Goal: Information Seeking & Learning: Learn about a topic

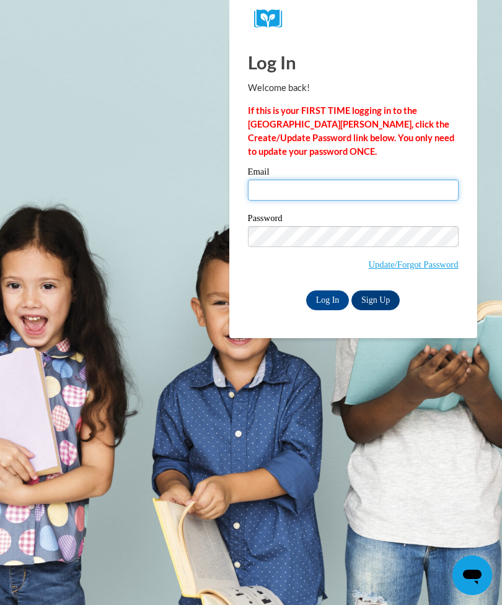
type input "[EMAIL_ADDRESS][DOMAIN_NAME]"
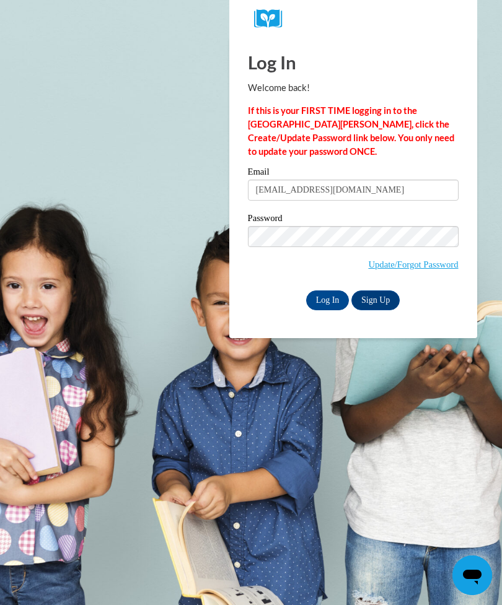
click at [327, 299] on input "Log In" at bounding box center [327, 301] width 43 height 20
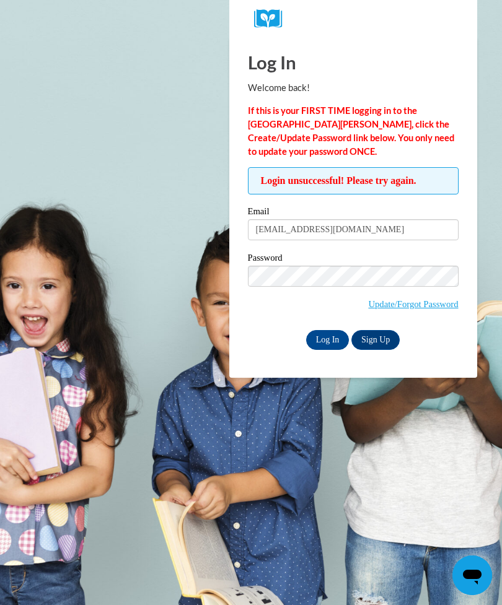
click at [349, 263] on label "Password" at bounding box center [353, 259] width 211 height 12
click at [338, 338] on input "Log In" at bounding box center [327, 340] width 43 height 20
click at [191, 200] on body "Log In Welcome back! If this is your FIRST TIME logging in to the NEW Cox Campu…" at bounding box center [251, 302] width 502 height 605
click at [2, 283] on body "Log In Welcome back! If this is your FIRST TIME logging in to the NEW Cox Campu…" at bounding box center [251, 302] width 502 height 605
click at [314, 540] on body "Log In Welcome back! If this is your FIRST TIME logging in to the NEW Cox Campu…" at bounding box center [251, 302] width 502 height 605
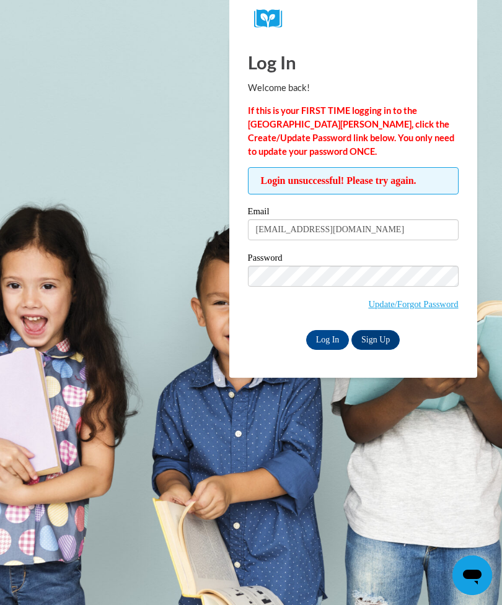
click at [139, 510] on body "Log In Welcome back! If this is your FIRST TIME logging in to the NEW Cox Campu…" at bounding box center [251, 302] width 502 height 605
click at [296, 524] on body "Log In Welcome back! If this is your FIRST TIME logging in to the NEW Cox Campu…" at bounding box center [251, 302] width 502 height 605
click at [268, 532] on body "Log In Welcome back! If this is your FIRST TIME logging in to the NEW Cox Campu…" at bounding box center [251, 302] width 502 height 605
click at [146, 510] on body "Log In Welcome back! If this is your FIRST TIME logging in to the NEW Cox Campu…" at bounding box center [251, 302] width 502 height 605
click at [293, 502] on body "Log In Welcome back! If this is your FIRST TIME logging in to the NEW Cox Campu…" at bounding box center [251, 302] width 502 height 605
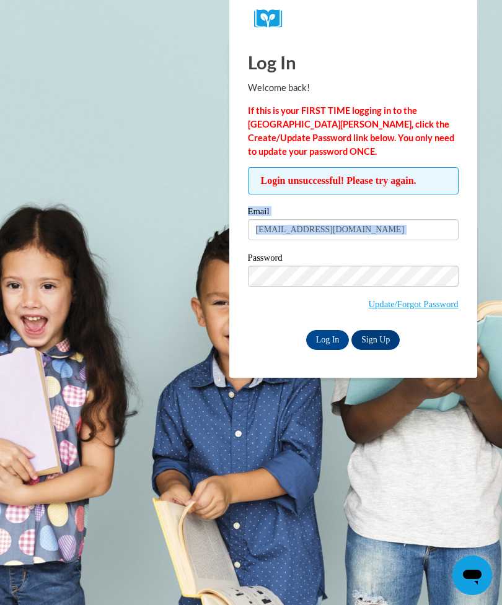
click at [270, 263] on label "Password" at bounding box center [353, 259] width 211 height 12
click at [328, 339] on input "Log In" at bounding box center [327, 340] width 43 height 20
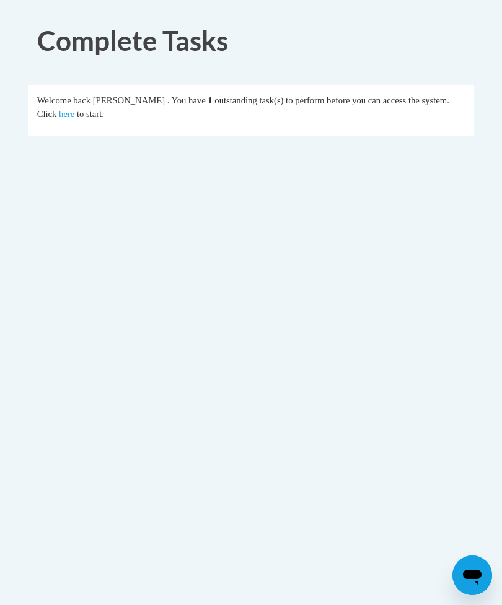
click at [77, 114] on span "to start." at bounding box center [90, 114] width 27 height 10
click at [448, 102] on span "outstanding task(s) to perform before you can access the system. Click" at bounding box center [243, 107] width 412 height 24
click at [48, 105] on span "Welcome back" at bounding box center [63, 100] width 53 height 10
click at [77, 118] on span "to start." at bounding box center [90, 114] width 27 height 10
click at [59, 110] on link "here" at bounding box center [66, 114] width 15 height 10
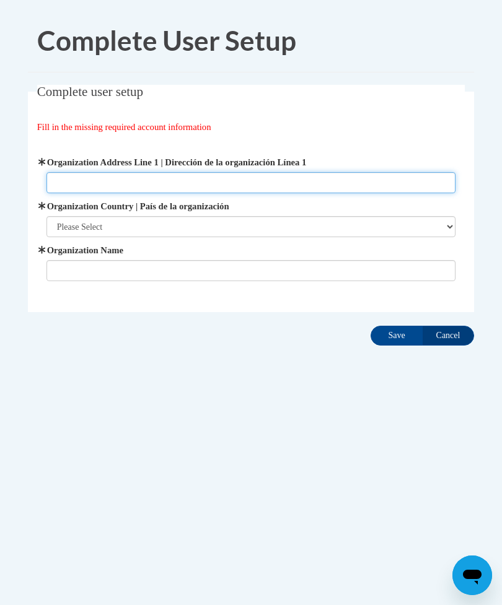
click at [60, 180] on input "Organization Address Line 1 | Dirección de la organización Línea 1" at bounding box center [251, 182] width 410 height 21
type input "[STREET_ADDRESS][US_STATE]"
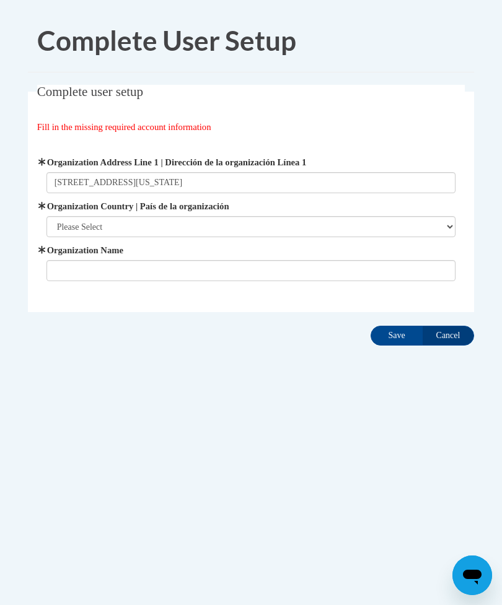
click at [63, 229] on select "Please Select [GEOGRAPHIC_DATA] | [GEOGRAPHIC_DATA] Outside of [GEOGRAPHIC_DATA…" at bounding box center [251, 226] width 410 height 21
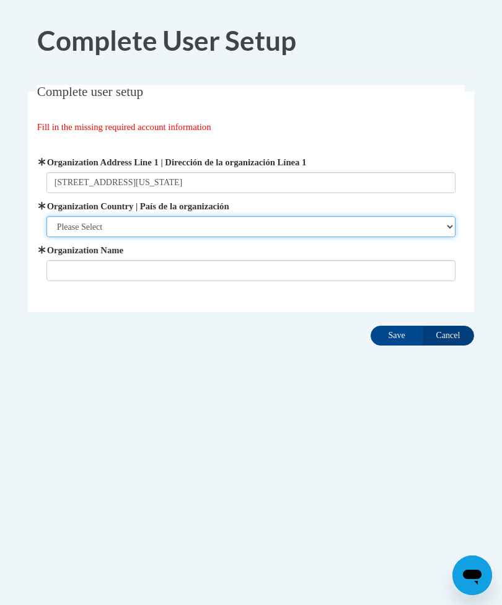
select select "ad49bcad-a171-4b2e-b99c-48b446064914"
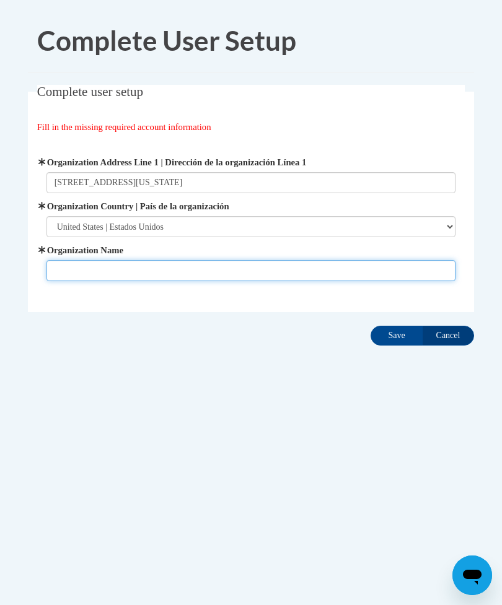
click at [74, 276] on input "Organization Name" at bounding box center [251, 270] width 410 height 21
type input "R’Club Child Care"
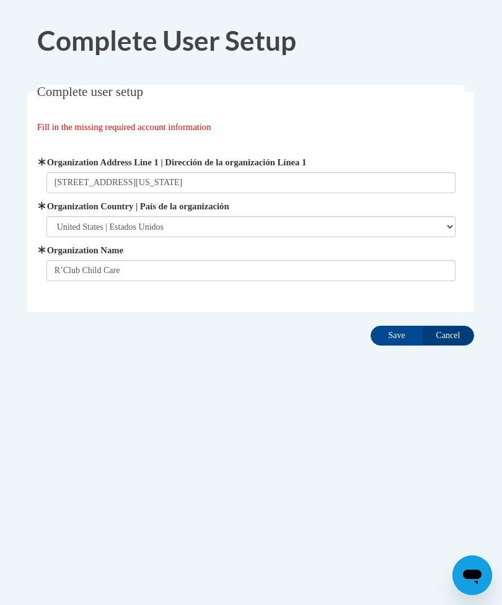
click at [408, 341] on input "Save" at bounding box center [397, 336] width 52 height 20
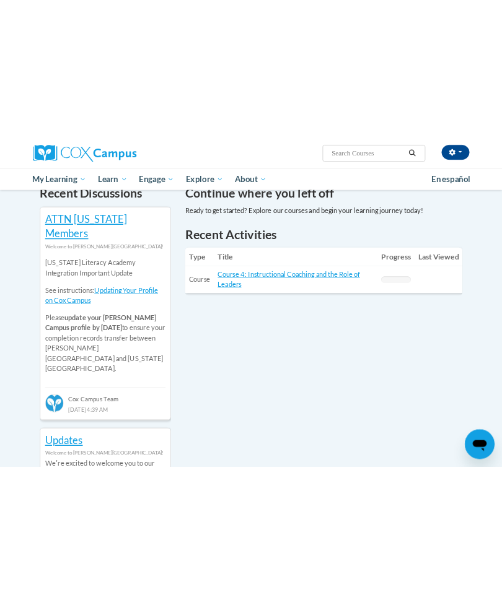
scroll to position [392, 0]
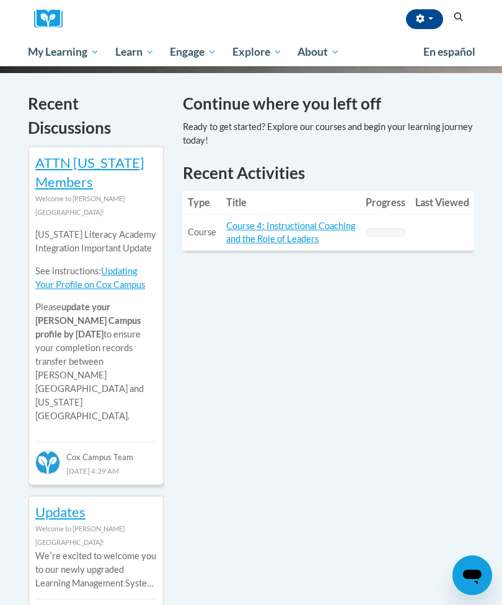
click at [277, 230] on link "Course 4: Instructional Coaching and the Role of Leaders" at bounding box center [290, 233] width 129 height 24
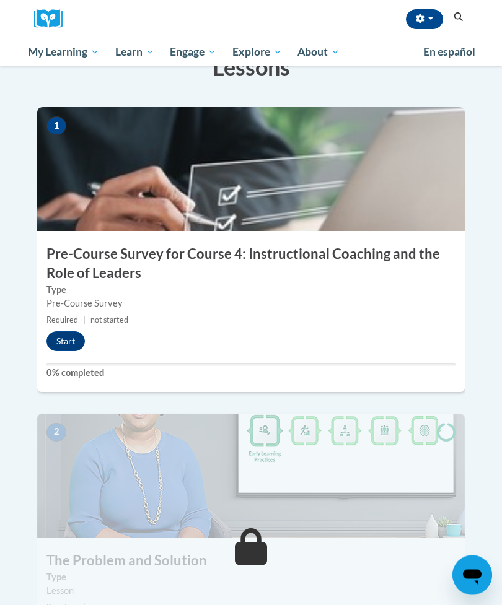
scroll to position [318, 0]
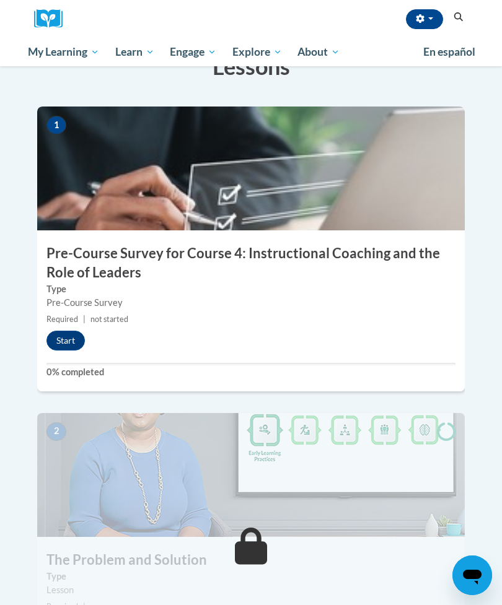
click at [66, 331] on button "Start" at bounding box center [65, 341] width 38 height 20
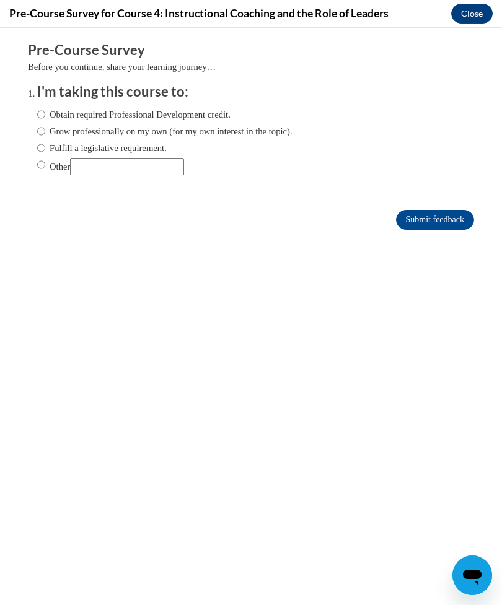
scroll to position [84, 0]
click at [52, 127] on label "Grow professionally on my own (for my own interest in the topic)." at bounding box center [164, 132] width 255 height 14
click at [45, 127] on input "Grow professionally on my own (for my own interest in the topic)." at bounding box center [41, 132] width 8 height 14
radio input "true"
click at [431, 213] on input "Submit feedback" at bounding box center [435, 220] width 78 height 20
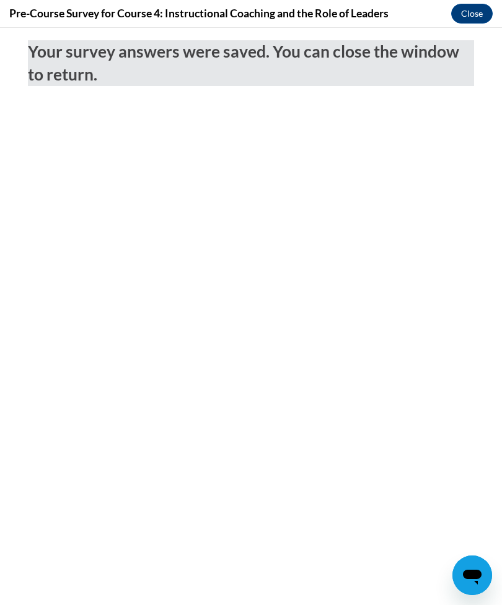
scroll to position [0, 0]
click at [470, 9] on button "Close" at bounding box center [472, 14] width 42 height 20
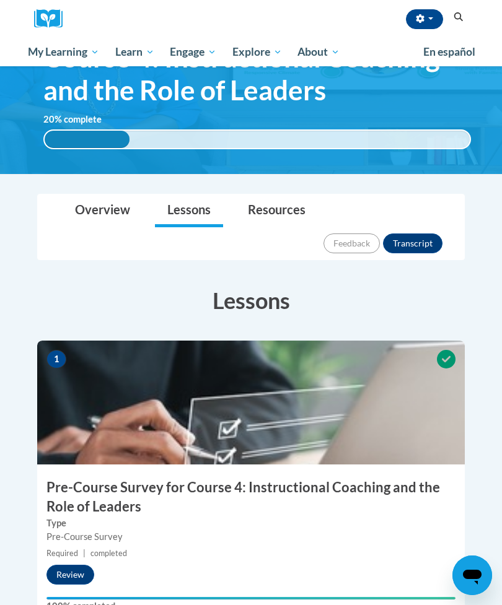
click at [77, 565] on button "Review" at bounding box center [70, 575] width 48 height 20
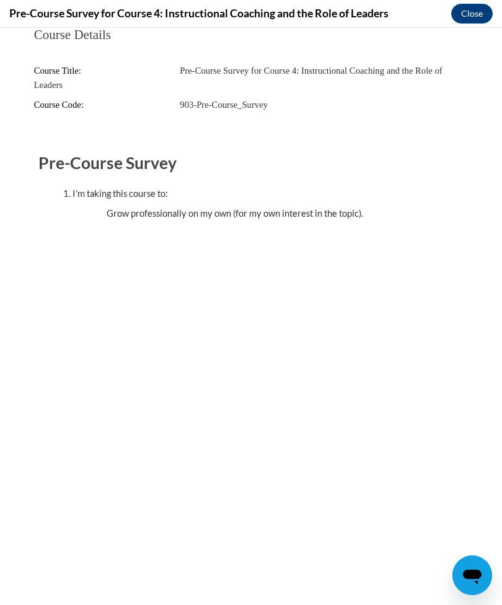
click at [468, 19] on button "Close" at bounding box center [472, 14] width 42 height 20
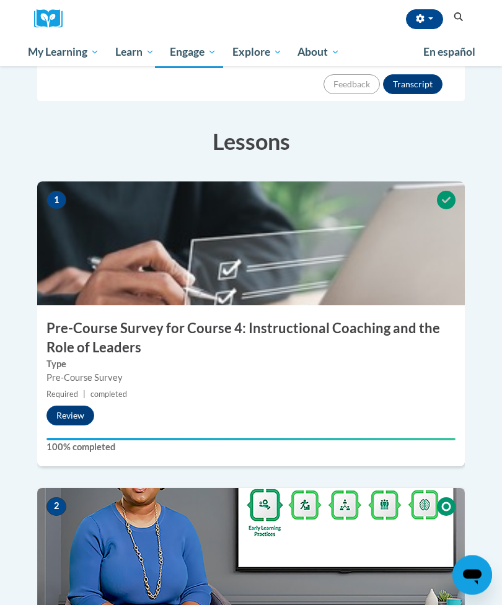
scroll to position [244, 0]
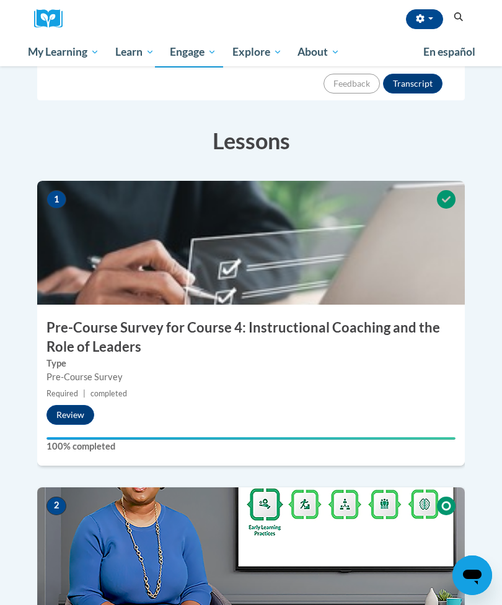
click at [78, 405] on button "Review" at bounding box center [70, 415] width 48 height 20
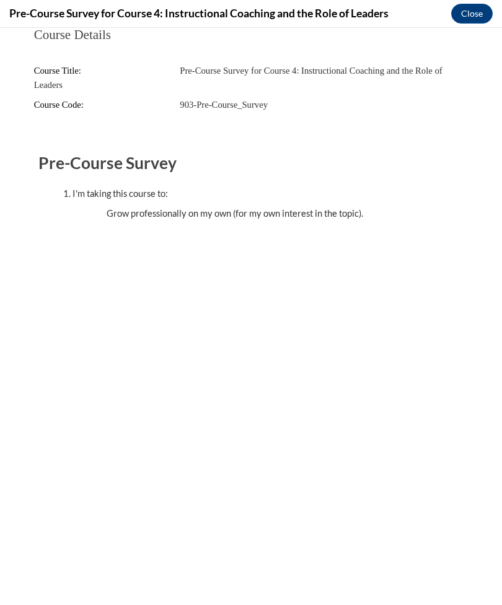
scroll to position [0, 0]
click at [472, 22] on button "Close" at bounding box center [472, 14] width 42 height 20
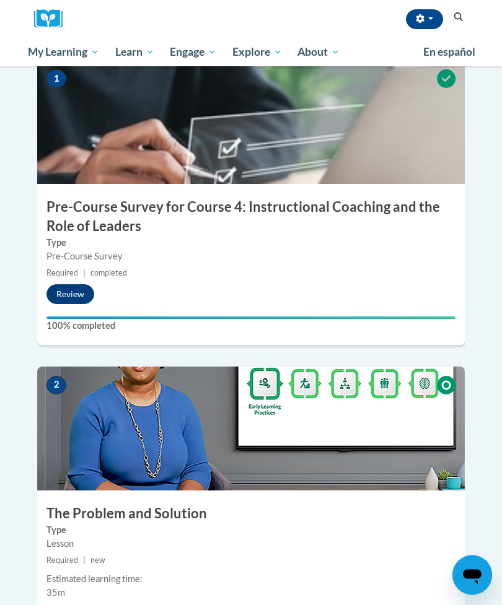
scroll to position [364, 0]
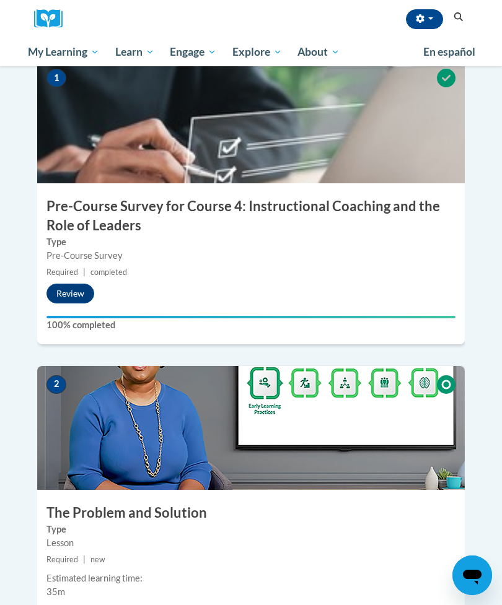
click at [67, 605] on button "Start" at bounding box center [65, 617] width 38 height 20
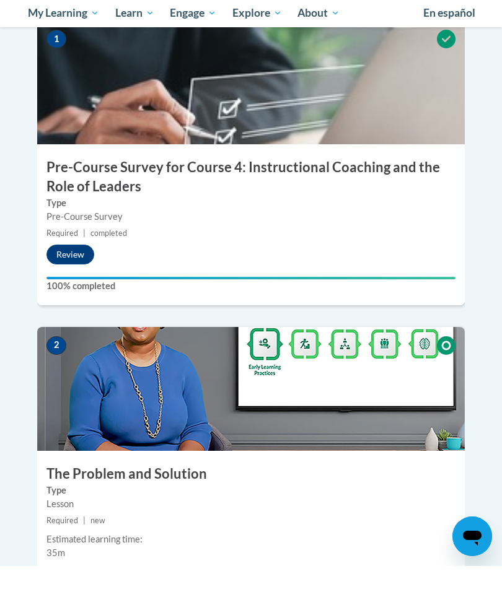
scroll to position [405, 0]
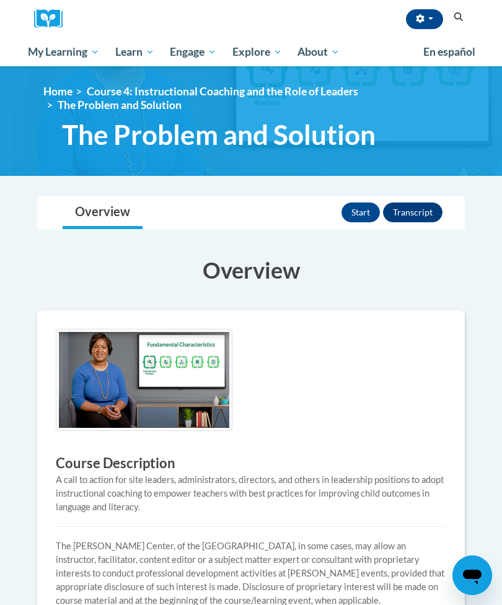
click at [357, 213] on button "Start" at bounding box center [360, 213] width 38 height 20
